Goal: Transaction & Acquisition: Obtain resource

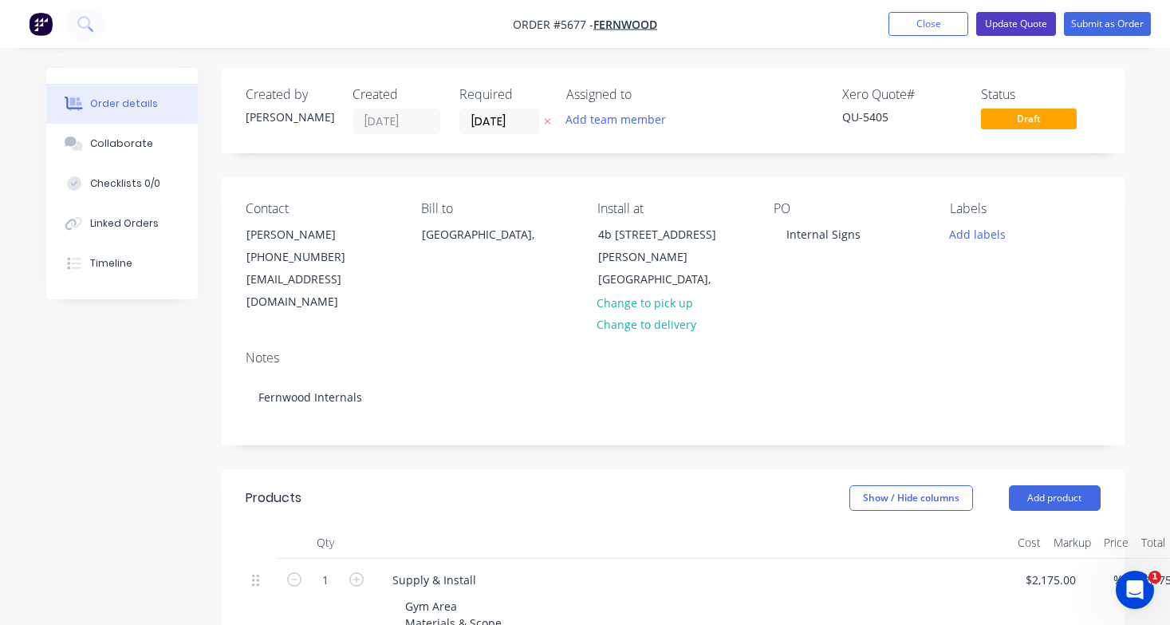
click at [1001, 22] on button "Update Quote" at bounding box center [1016, 24] width 80 height 24
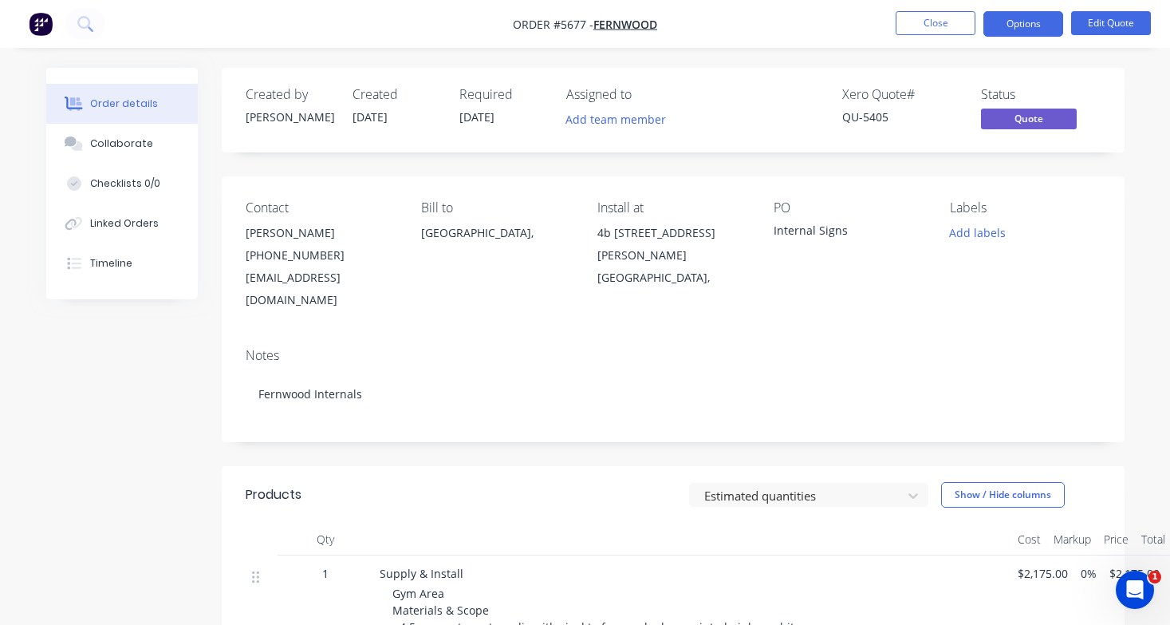
click at [942, 30] on button "Close" at bounding box center [936, 23] width 80 height 24
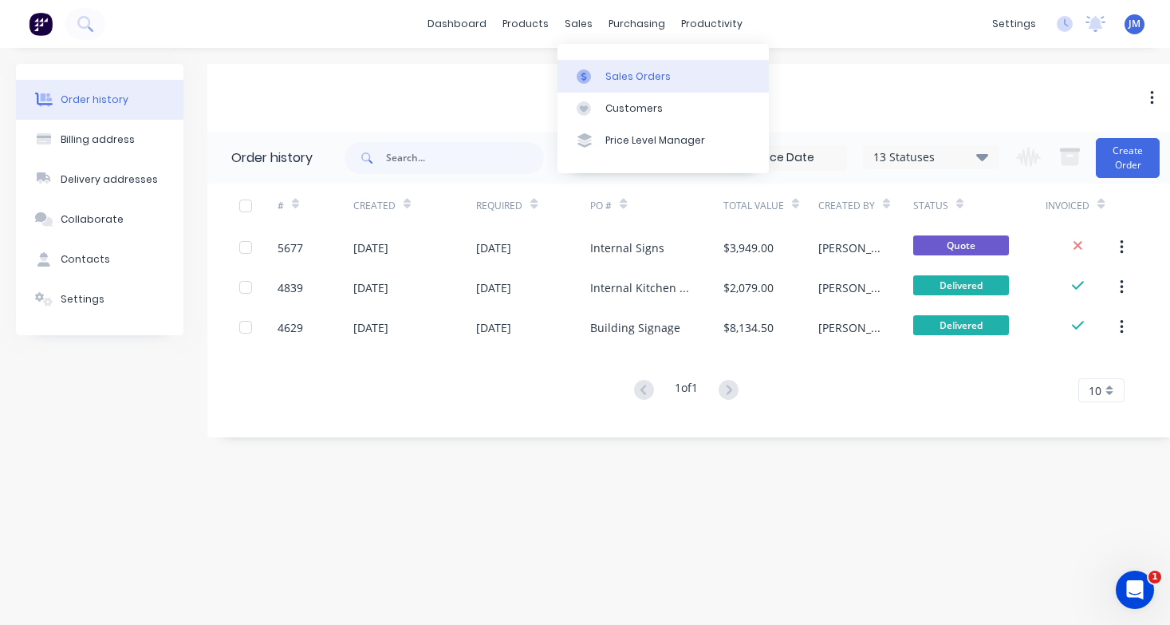
click at [618, 60] on link "Sales Orders" at bounding box center [663, 76] width 211 height 32
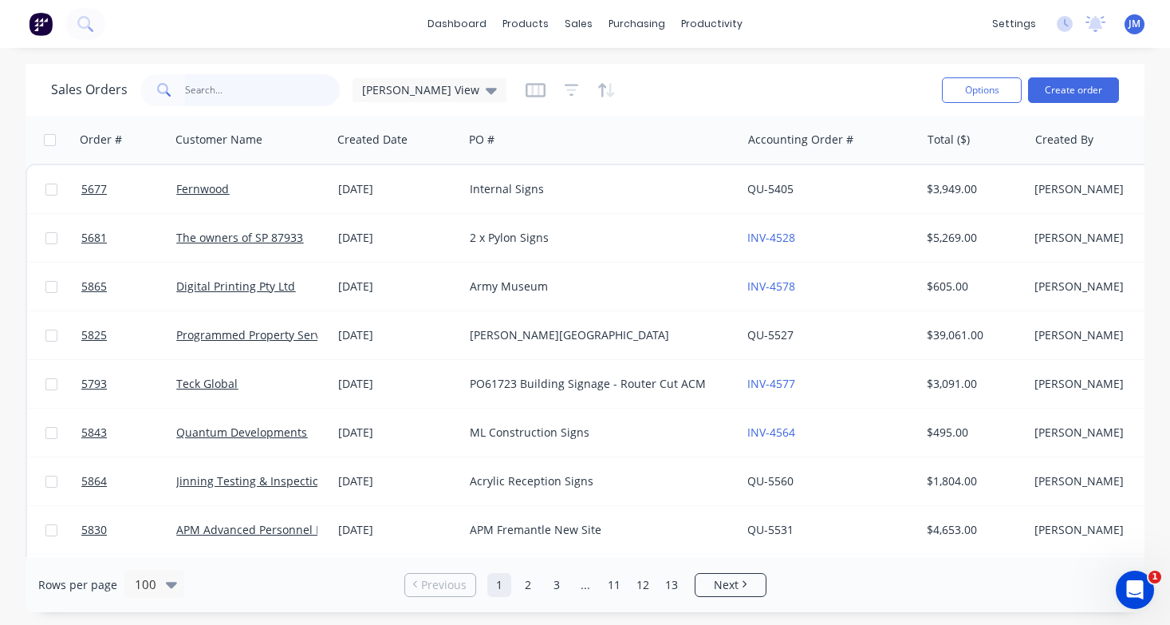
click at [233, 86] on input "text" at bounding box center [263, 90] width 156 height 32
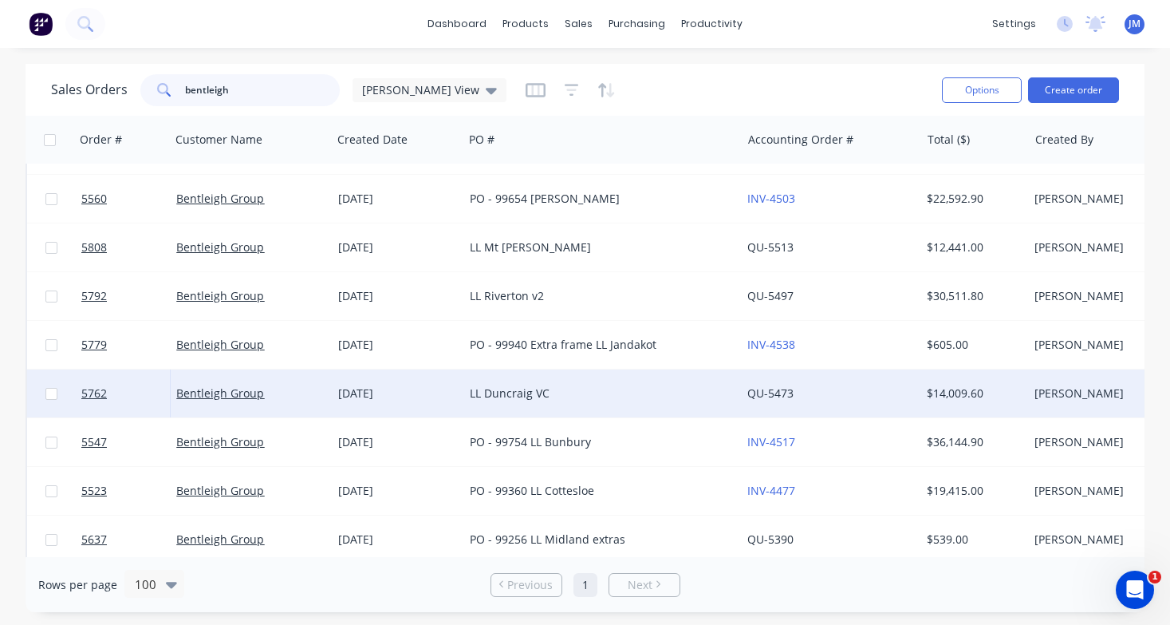
scroll to position [136, 0]
type input "bentleigh"
click at [514, 391] on div "LL Duncraig VC" at bounding box center [596, 393] width 252 height 16
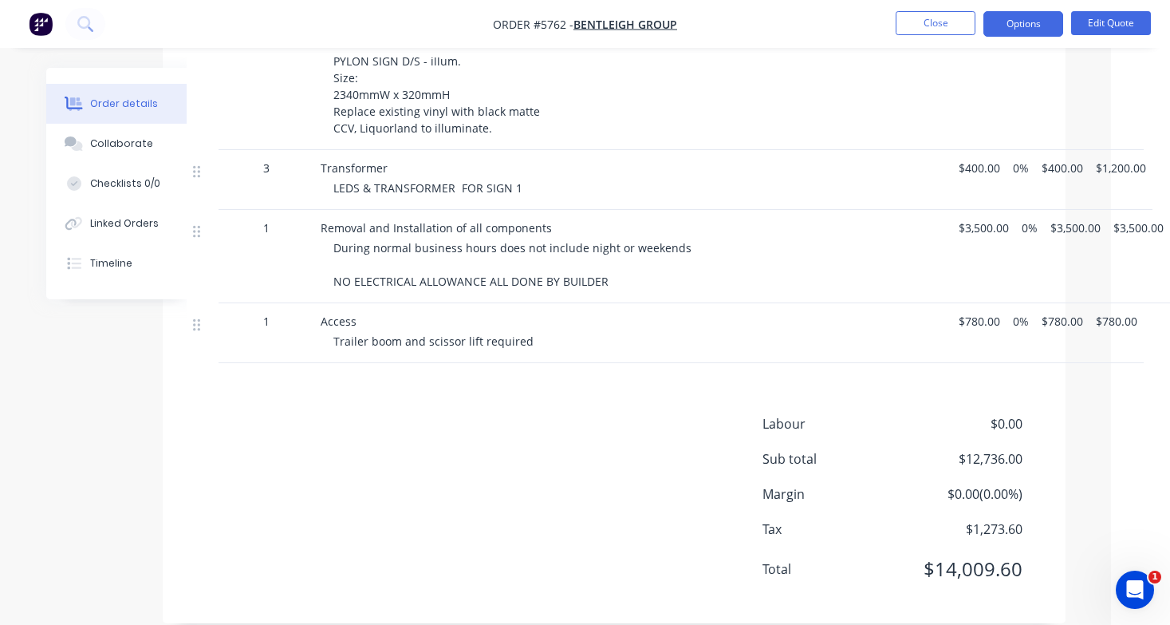
scroll to position [1747, 59]
click at [1022, 30] on button "Options" at bounding box center [1023, 24] width 80 height 26
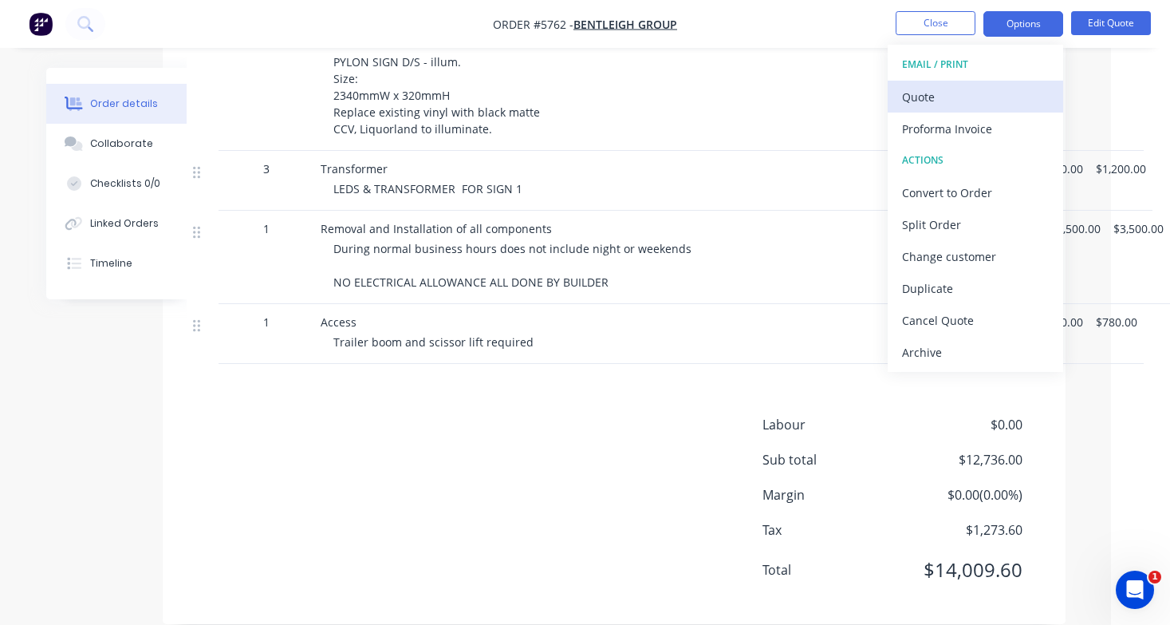
click at [994, 93] on div "Quote" at bounding box center [975, 96] width 147 height 23
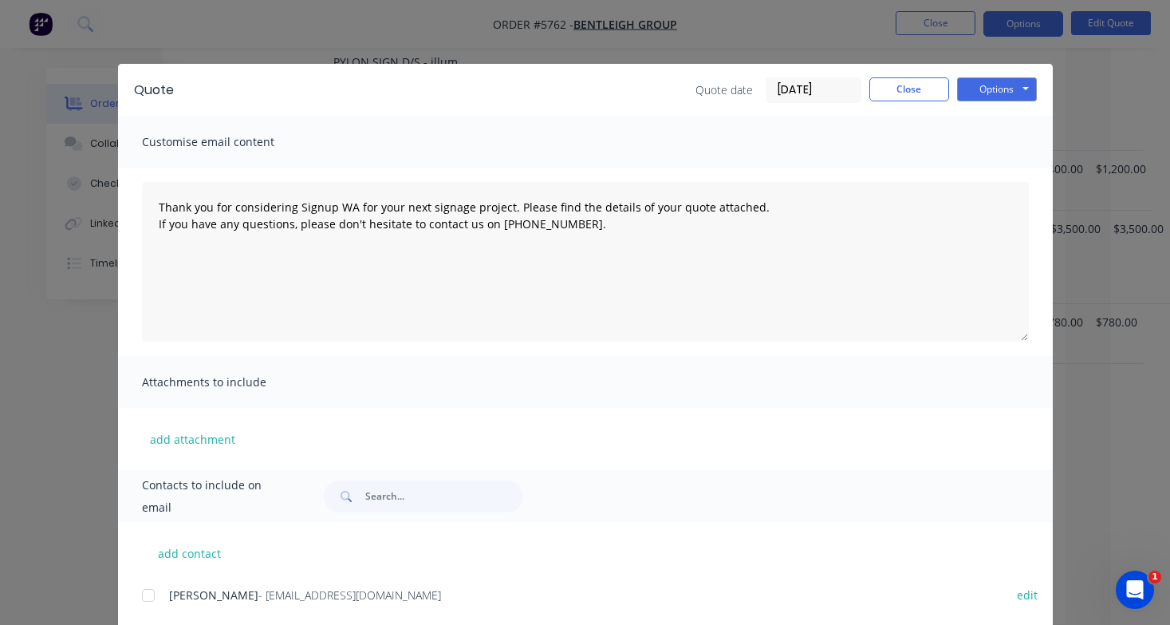
click at [1013, 101] on div "Options Preview Print Email" at bounding box center [997, 90] width 80 height 26
click at [1013, 93] on button "Options" at bounding box center [997, 89] width 80 height 24
click at [1011, 136] on button "Print" at bounding box center [1008, 144] width 102 height 26
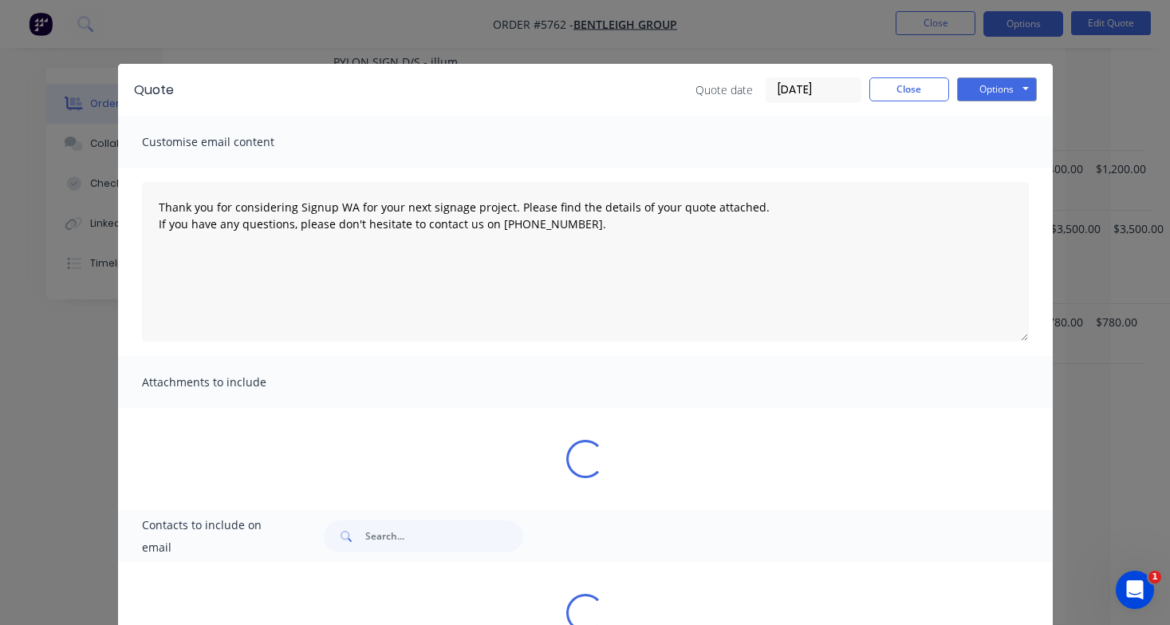
type textarea "Thank you for considering Signup WA for your next signage project. Please find …"
